Goal: Task Accomplishment & Management: Complete application form

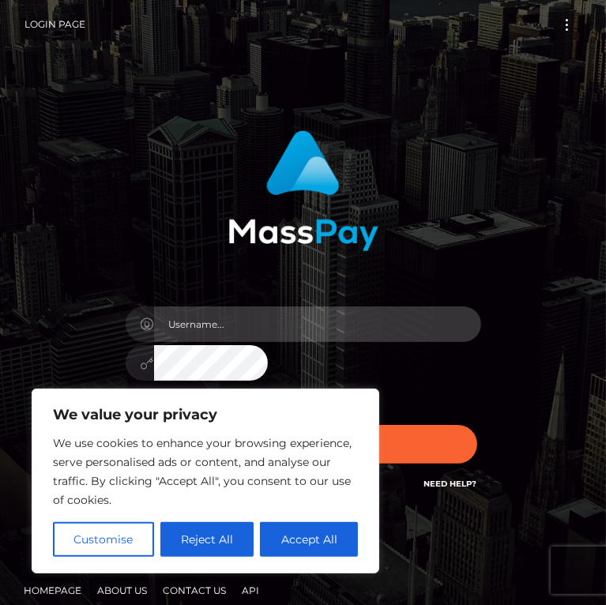
click at [303, 328] on input "text" at bounding box center [317, 325] width 327 height 36
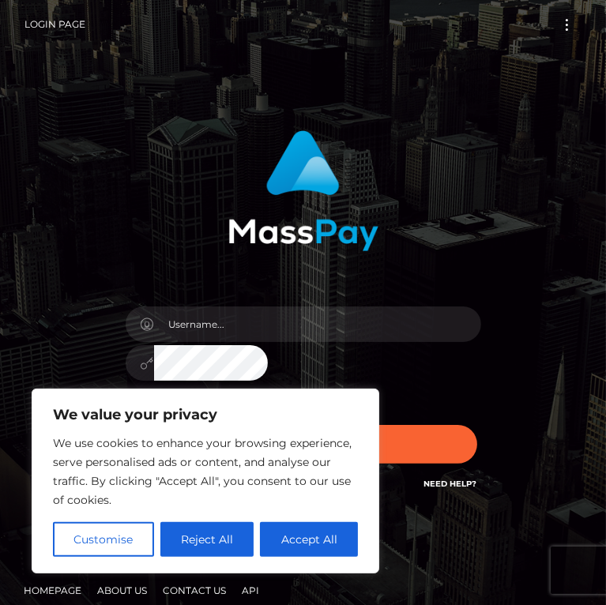
click at [517, 299] on div "Sign in" at bounding box center [303, 320] width 427 height 402
click at [303, 544] on button "Accept All" at bounding box center [309, 539] width 98 height 35
checkbox input "true"
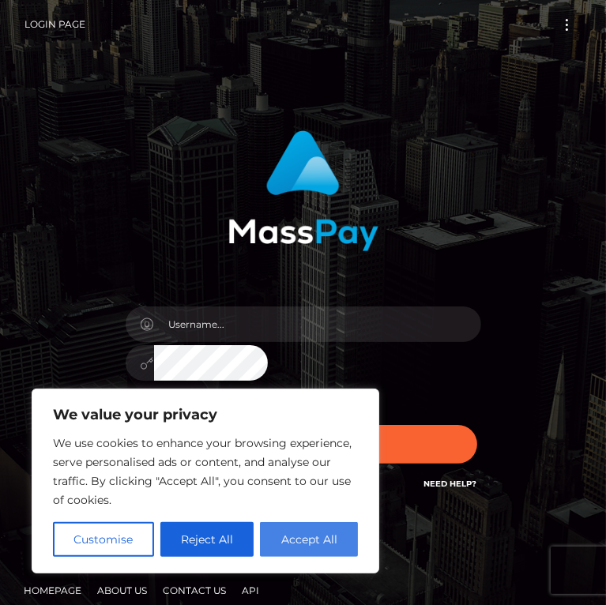
checkbox input "true"
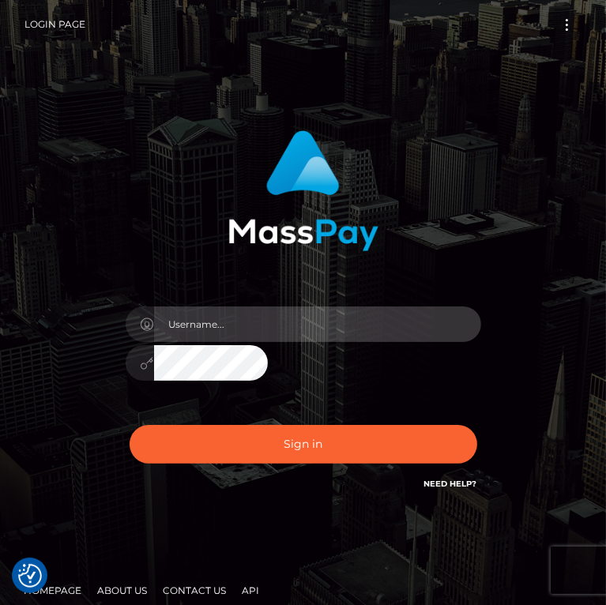
click at [299, 328] on input "text" at bounding box center [317, 325] width 327 height 36
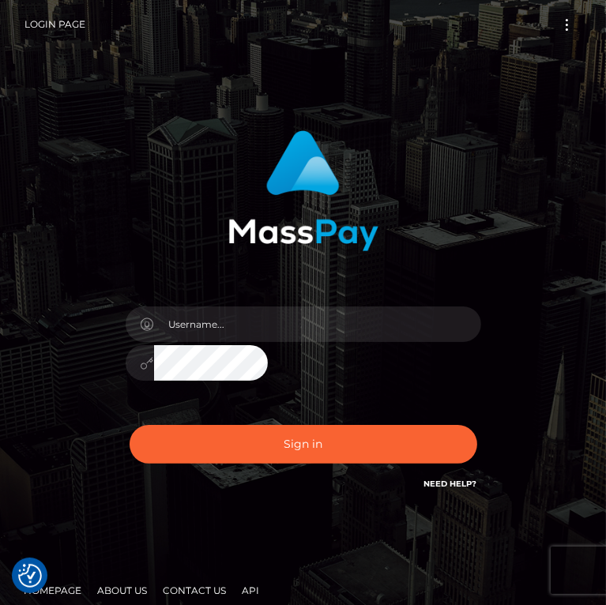
click at [456, 286] on div "Sign in" at bounding box center [303, 320] width 427 height 402
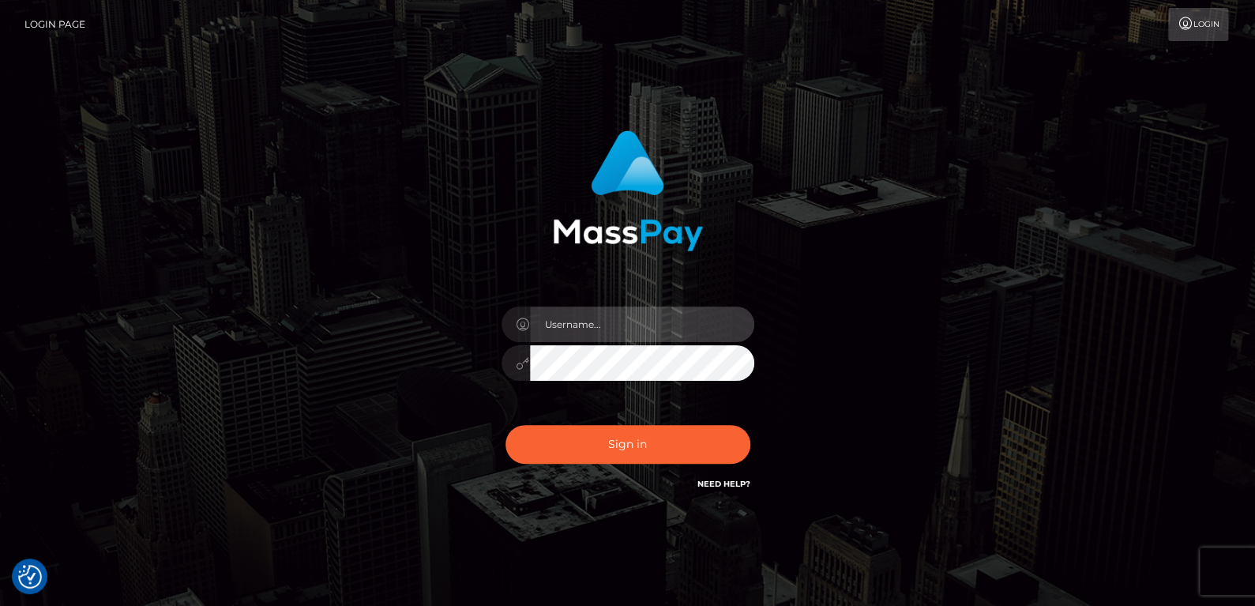
click at [605, 322] on input "text" at bounding box center [642, 325] width 224 height 36
click at [605, 258] on div "Sign in" at bounding box center [628, 320] width 901 height 402
click at [605, 322] on input "text" at bounding box center [642, 325] width 224 height 36
type input "S"
type input "[EMAIL_ADDRESS][DOMAIN_NAME]"
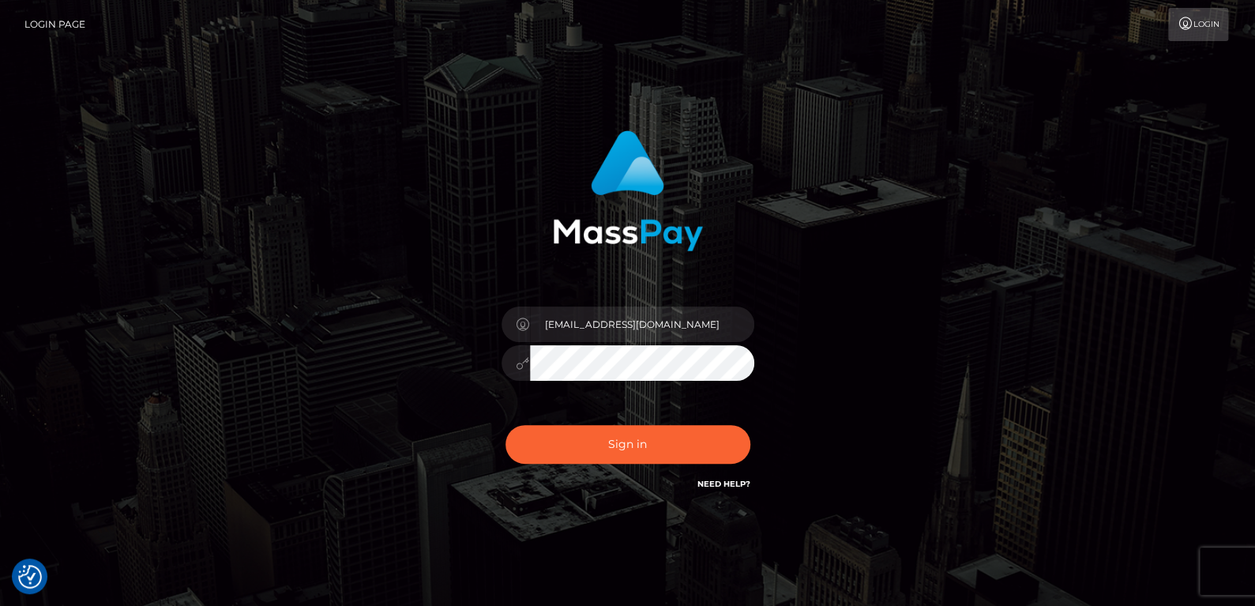
click at [314, 369] on div "[EMAIL_ADDRESS][DOMAIN_NAME]" at bounding box center [628, 320] width 901 height 402
click at [604, 440] on button "Sign in" at bounding box center [628, 444] width 245 height 39
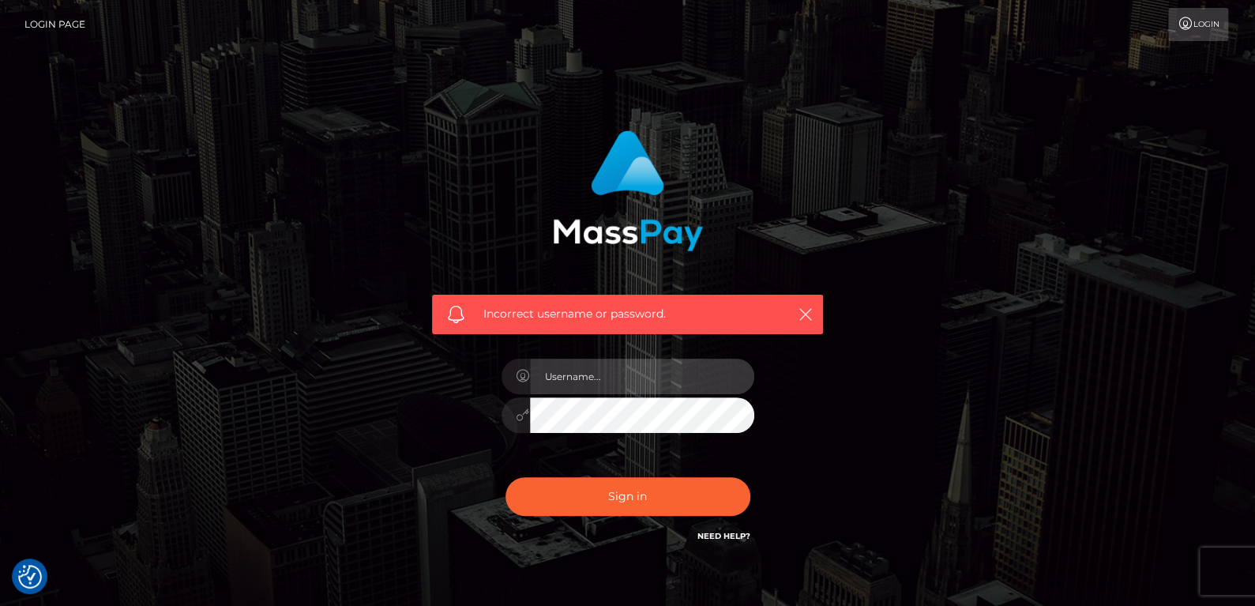
click at [587, 379] on input "text" at bounding box center [642, 377] width 224 height 36
click at [521, 412] on icon at bounding box center [523, 414] width 13 height 13
click at [556, 374] on input "text" at bounding box center [642, 377] width 224 height 36
drag, startPoint x: 568, startPoint y: 366, endPoint x: 578, endPoint y: 377, distance: 15.1
click at [570, 369] on input "text" at bounding box center [642, 377] width 224 height 36
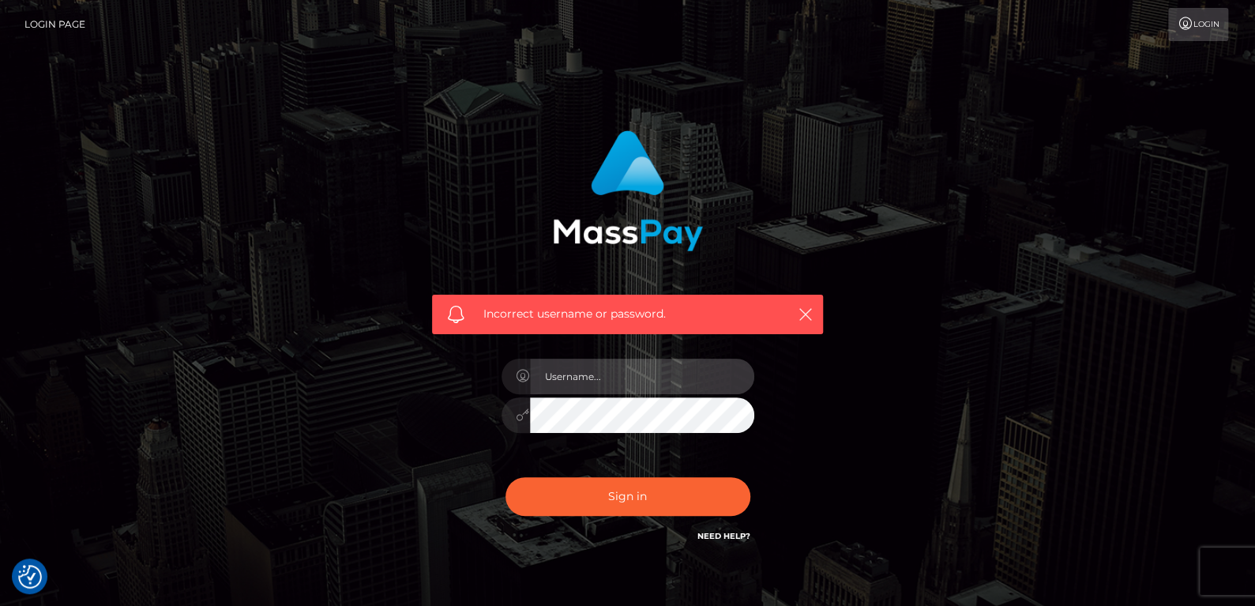
paste input "[EMAIL_ADDRESS][DOMAIN_NAME]"
type input "[EMAIL_ADDRESS][DOMAIN_NAME]"
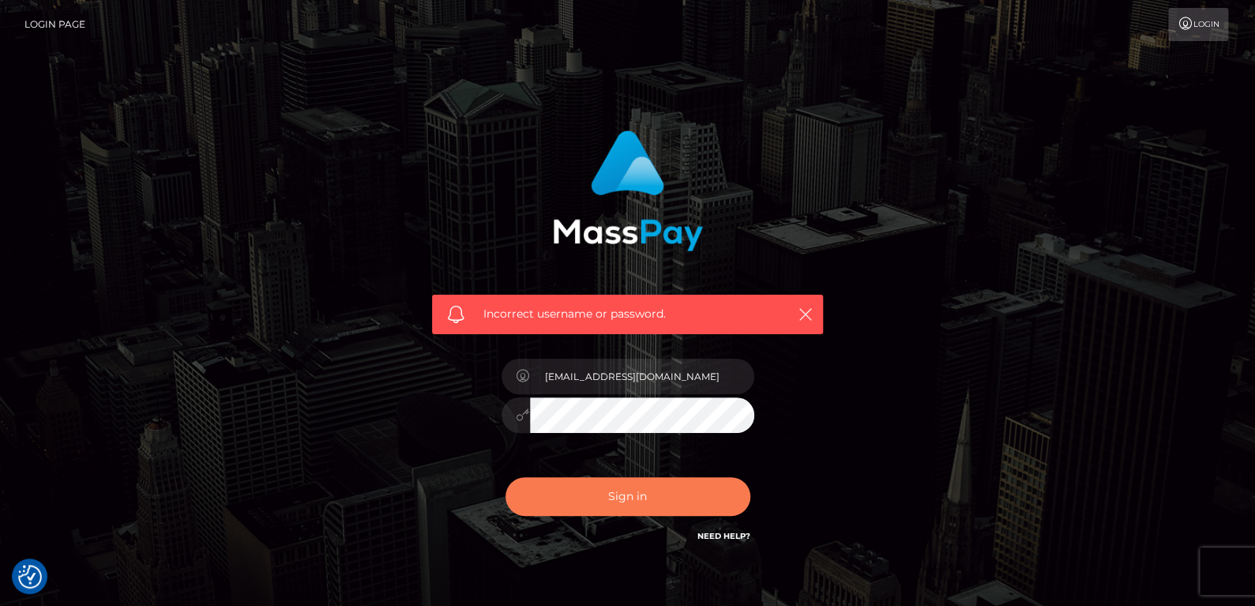
click at [610, 502] on button "Sign in" at bounding box center [628, 496] width 245 height 39
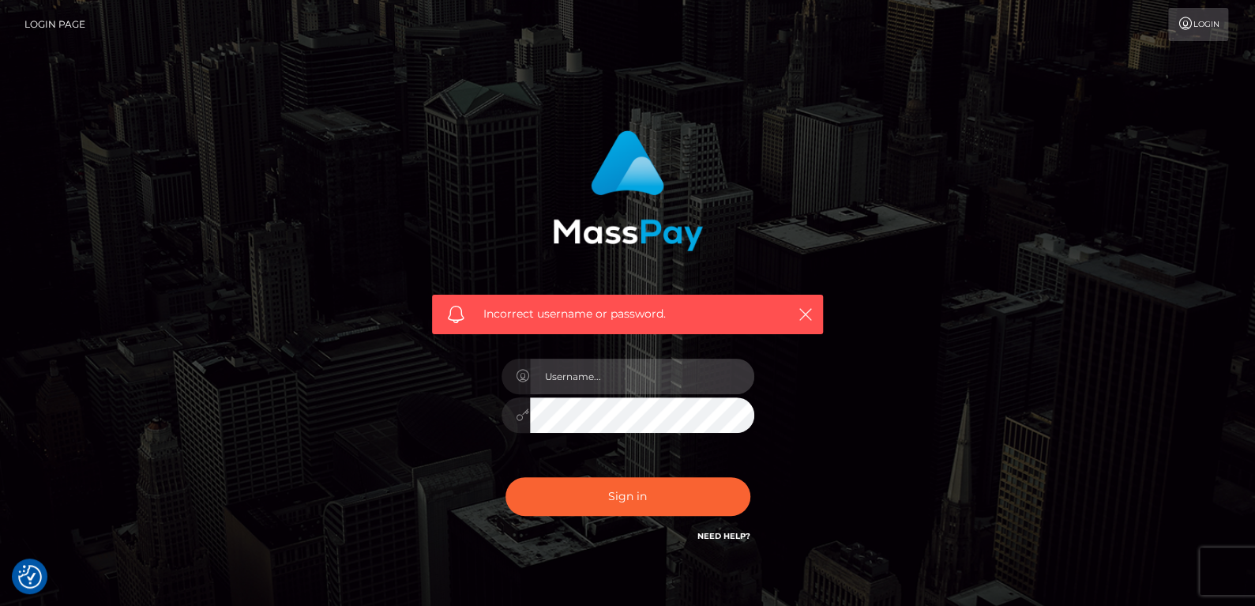
click at [546, 378] on input "text" at bounding box center [642, 377] width 224 height 36
paste input "[EMAIL_ADDRESS][DOMAIN_NAME]"
type input "[EMAIL_ADDRESS][DOMAIN_NAME]"
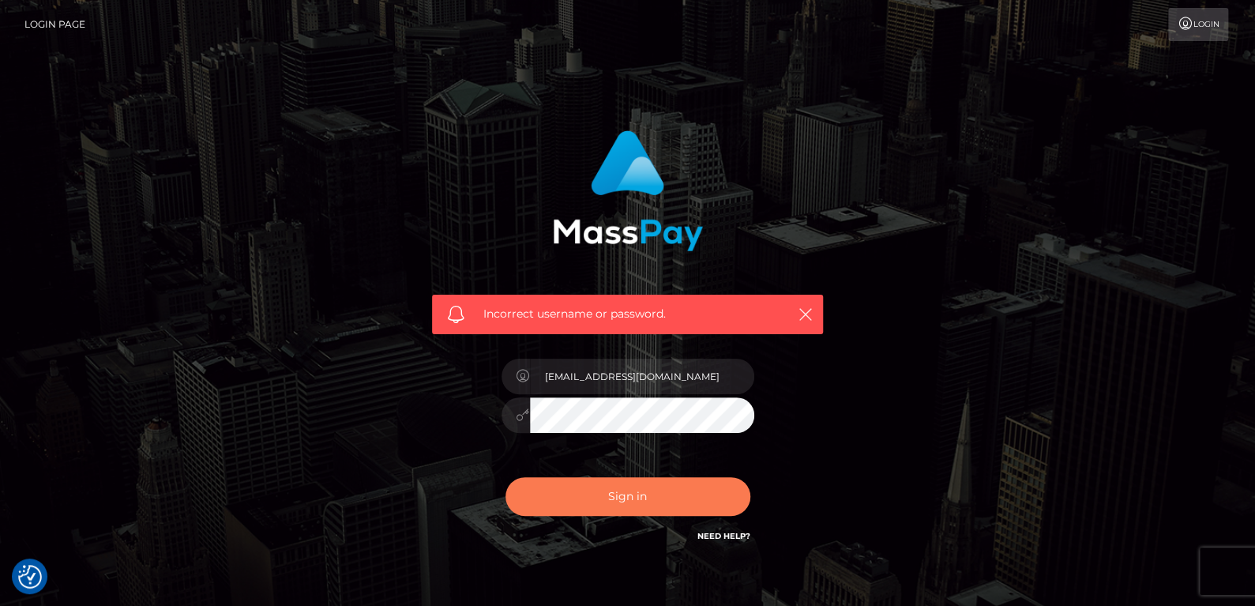
click at [667, 500] on button "Sign in" at bounding box center [628, 496] width 245 height 39
click at [804, 311] on icon "button" at bounding box center [806, 315] width 16 height 16
click at [803, 318] on icon "button" at bounding box center [806, 315] width 16 height 16
click at [810, 308] on icon "button" at bounding box center [806, 315] width 16 height 16
